Goal: Task Accomplishment & Management: Use online tool/utility

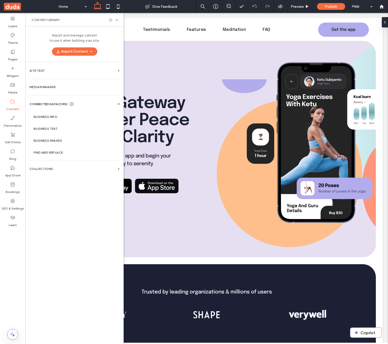
click at [77, 204] on div "Import and manage content to use it when building your site. Import Content Sit…" at bounding box center [74, 185] width 98 height 316
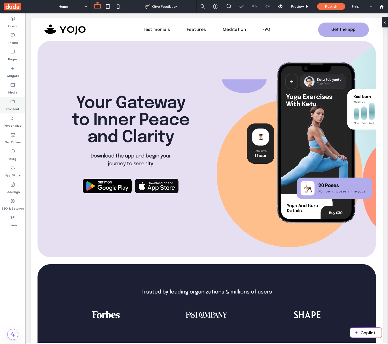
click at [17, 107] on label "Content" at bounding box center [12, 107] width 13 height 7
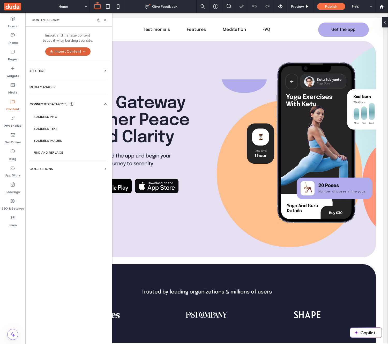
click at [76, 53] on button "Import Content" at bounding box center [67, 51] width 45 height 8
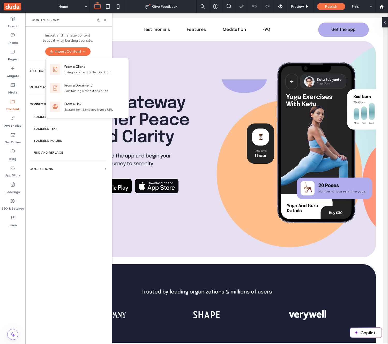
click at [69, 196] on div "Import and manage content to use it when building your site. Import Content Sit…" at bounding box center [67, 185] width 85 height 316
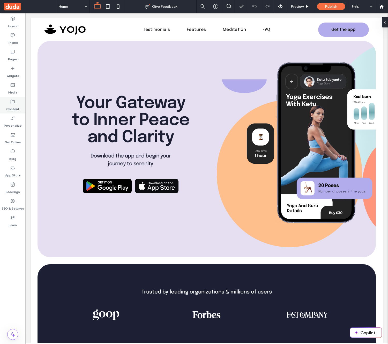
click at [14, 101] on use at bounding box center [13, 102] width 4 height 4
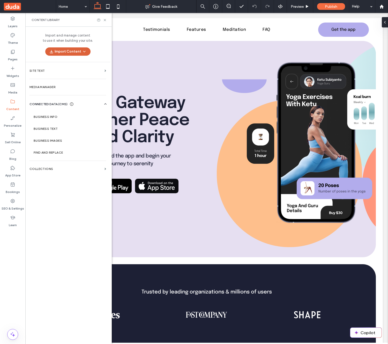
click at [80, 53] on button "Import Content" at bounding box center [67, 51] width 45 height 8
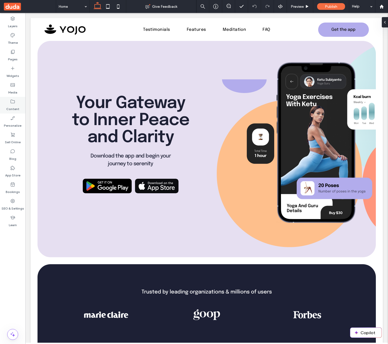
click at [14, 101] on icon at bounding box center [12, 101] width 5 height 5
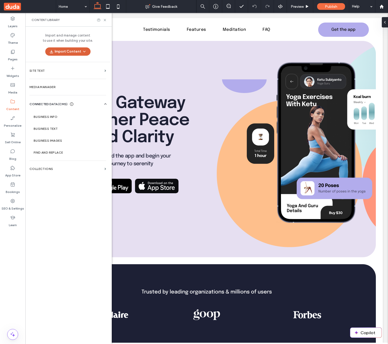
click at [68, 52] on button "Import Content" at bounding box center [67, 51] width 45 height 8
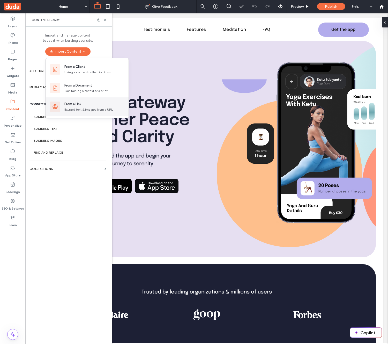
click at [97, 104] on div "From a Link" at bounding box center [94, 103] width 60 height 5
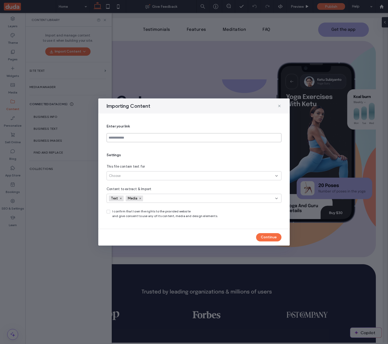
click at [136, 138] on input at bounding box center [194, 137] width 175 height 9
paste input "**********"
type input "**********"
click at [156, 174] on div "Choose" at bounding box center [192, 175] width 166 height 5
click at [139, 187] on div "Link’s exact page" at bounding box center [194, 184] width 174 height 9
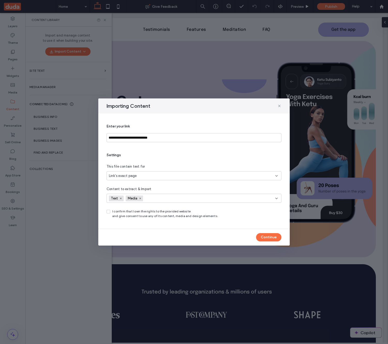
drag, startPoint x: 107, startPoint y: 213, endPoint x: 118, endPoint y: 213, distance: 10.9
click at [107, 213] on span at bounding box center [109, 212] width 4 height 4
click at [276, 239] on button "Continue" at bounding box center [268, 237] width 25 height 8
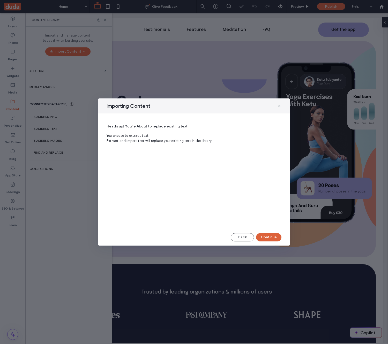
click at [275, 238] on button "Continue" at bounding box center [268, 237] width 25 height 8
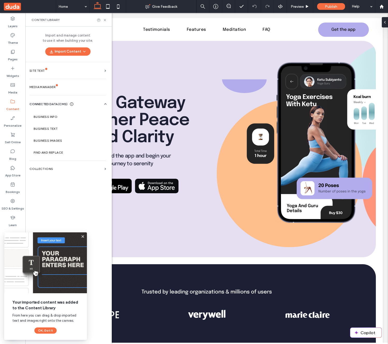
click at [93, 188] on div "Import and manage content to use it when building your site. Import Content Sit…" at bounding box center [67, 185] width 85 height 316
click at [11, 335] on span at bounding box center [9, 336] width 8 height 4
